Goal: Task Accomplishment & Management: Complete application form

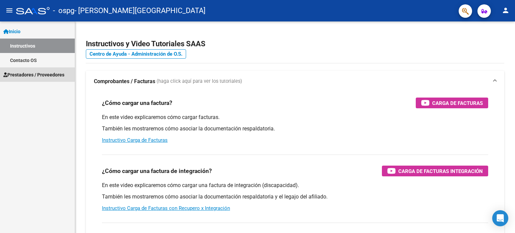
click at [32, 74] on span "Prestadores / Proveedores" at bounding box center [33, 74] width 61 height 7
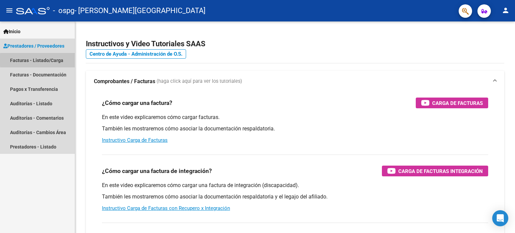
click at [55, 60] on link "Facturas - Listado/Carga" at bounding box center [37, 60] width 75 height 14
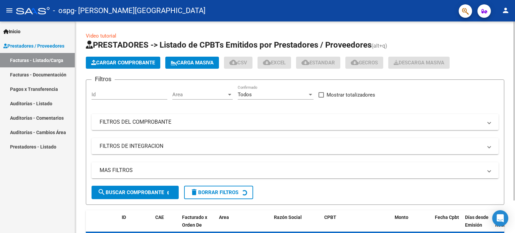
click at [133, 66] on button "Cargar Comprobante" at bounding box center [123, 63] width 74 height 12
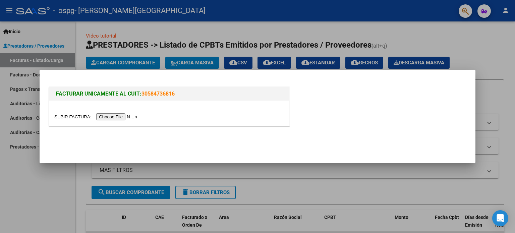
click at [135, 116] on input "file" at bounding box center [96, 116] width 85 height 7
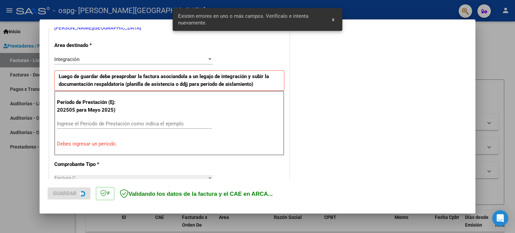
scroll to position [144, 0]
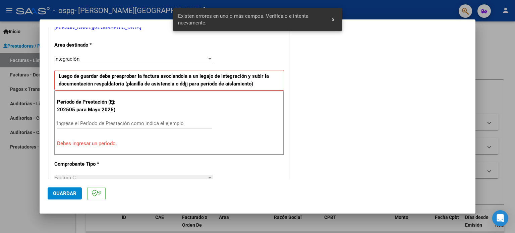
click at [108, 121] on input "Ingrese el Período de Prestación como indica el ejemplo" at bounding box center [134, 123] width 155 height 6
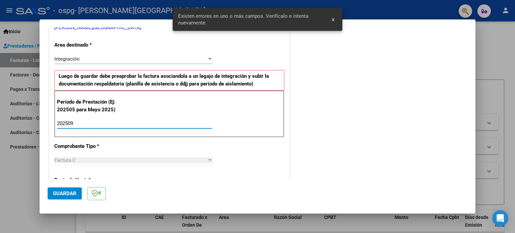
type input "202509"
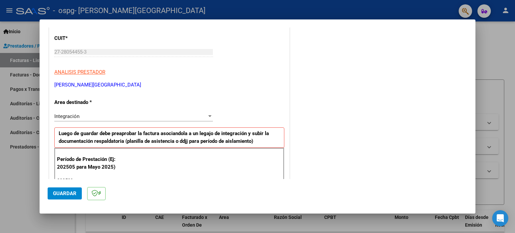
scroll to position [102, 0]
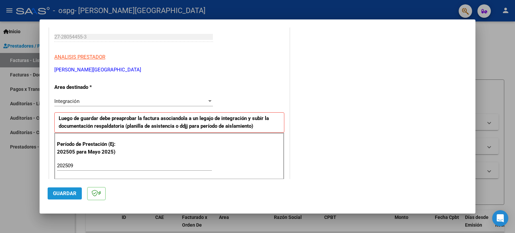
click at [56, 193] on span "Guardar" at bounding box center [64, 193] width 23 height 6
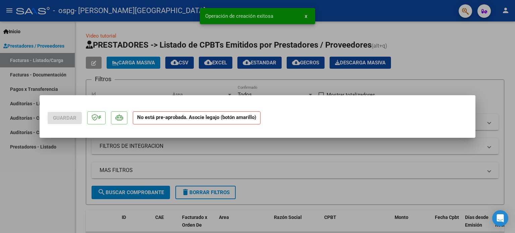
scroll to position [0, 0]
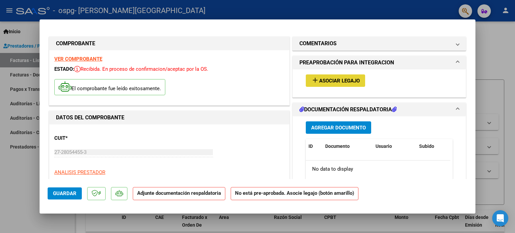
click at [336, 82] on span "Asociar Legajo" at bounding box center [339, 81] width 41 height 6
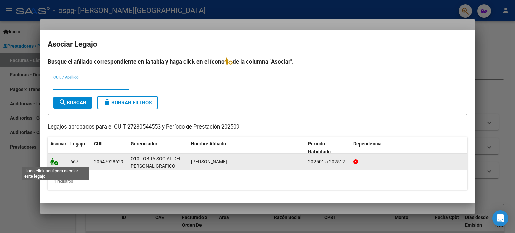
click at [54, 162] on icon at bounding box center [54, 161] width 8 height 7
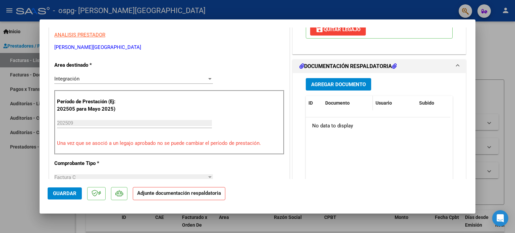
scroll to position [134, 0]
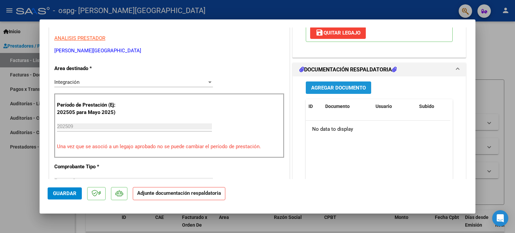
click at [349, 85] on span "Agregar Documento" at bounding box center [338, 88] width 55 height 6
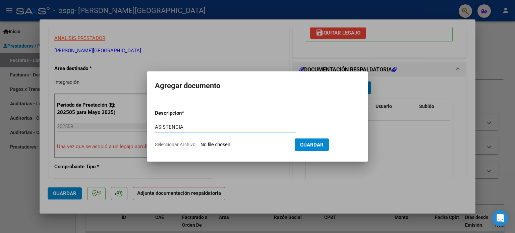
type input "ASISTENCIA"
click at [176, 143] on span "Seleccionar Archivo" at bounding box center [175, 144] width 41 height 5
click at [200, 143] on input "Seleccionar Archivo" at bounding box center [244, 145] width 89 height 6
type input "C:\fakepath\galeano sep.pdf"
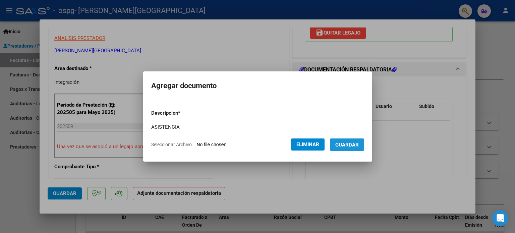
click at [350, 147] on span "Guardar" at bounding box center [346, 145] width 23 height 6
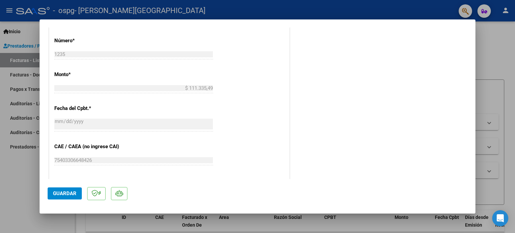
scroll to position [335, 0]
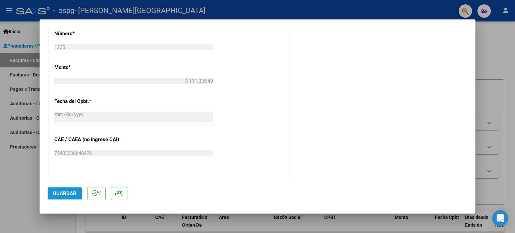
click at [65, 195] on span "Guardar" at bounding box center [64, 193] width 23 height 6
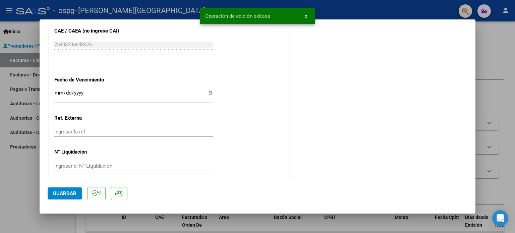
scroll to position [448, 0]
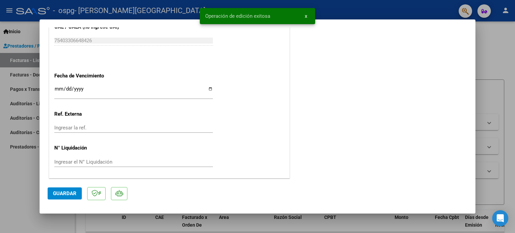
click at [491, 63] on div at bounding box center [257, 116] width 515 height 233
type input "$ 0,00"
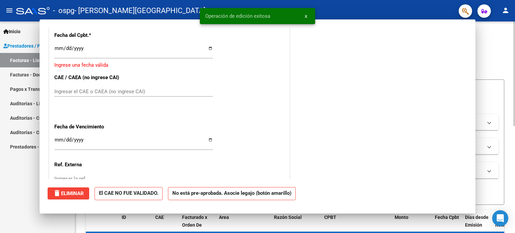
scroll to position [0, 0]
